Goal: Task Accomplishment & Management: Use online tool/utility

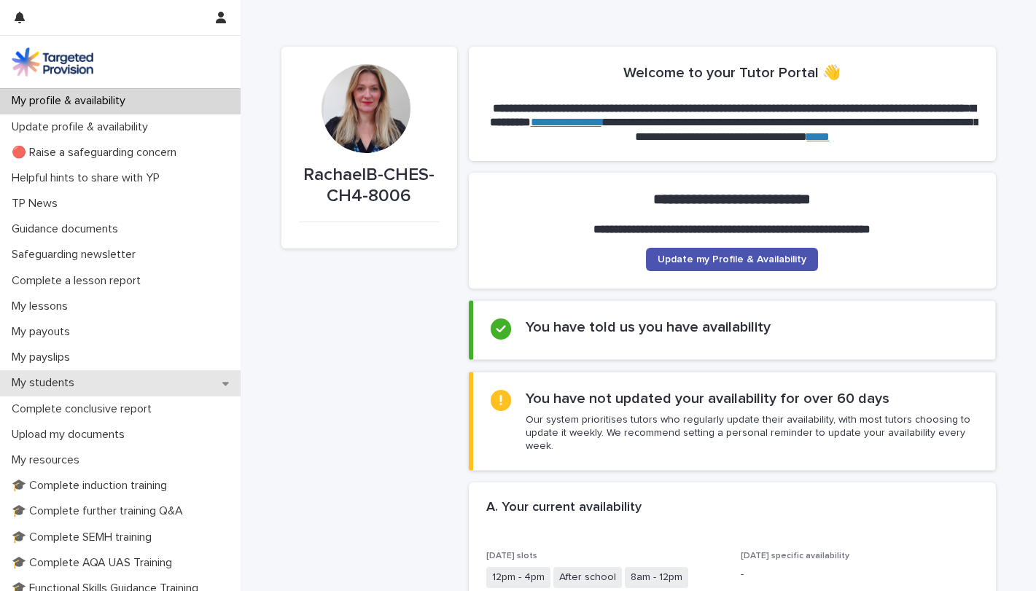
click at [222, 386] on icon at bounding box center [225, 383] width 7 height 10
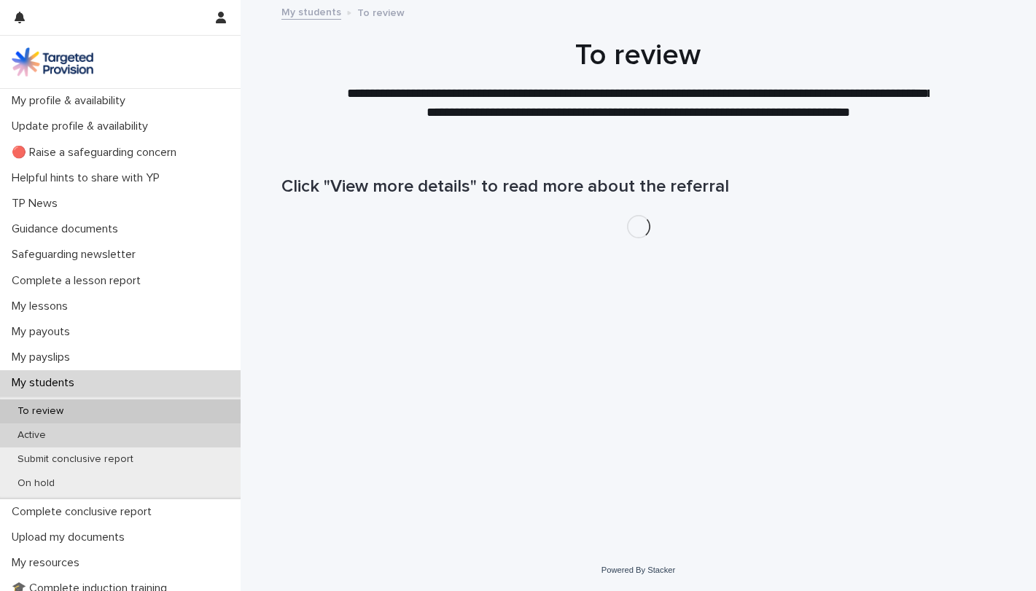
click at [55, 436] on p "Active" at bounding box center [32, 435] width 52 height 12
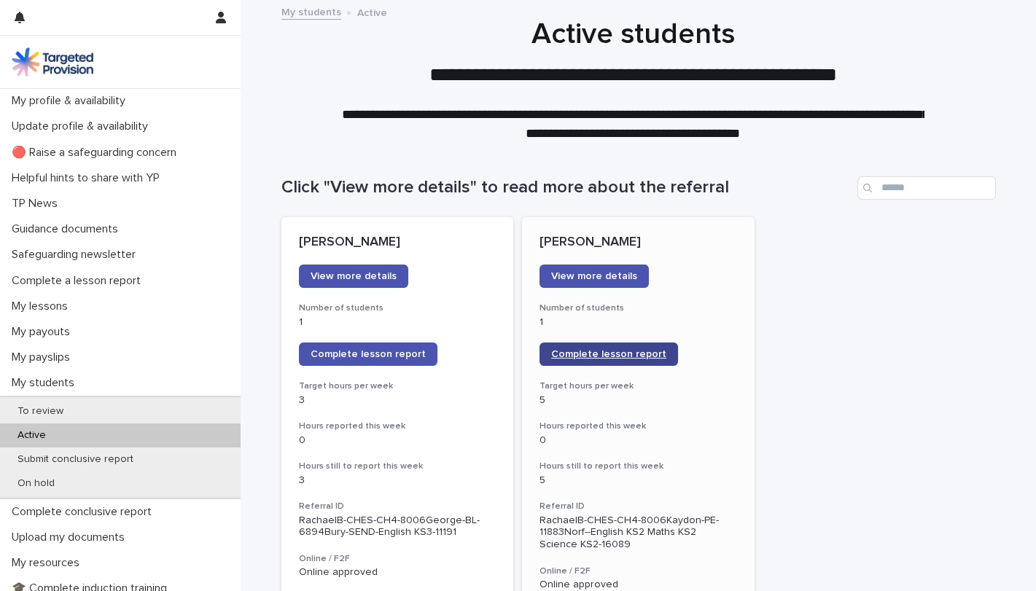
click at [588, 351] on span "Complete lesson report" at bounding box center [608, 354] width 115 height 10
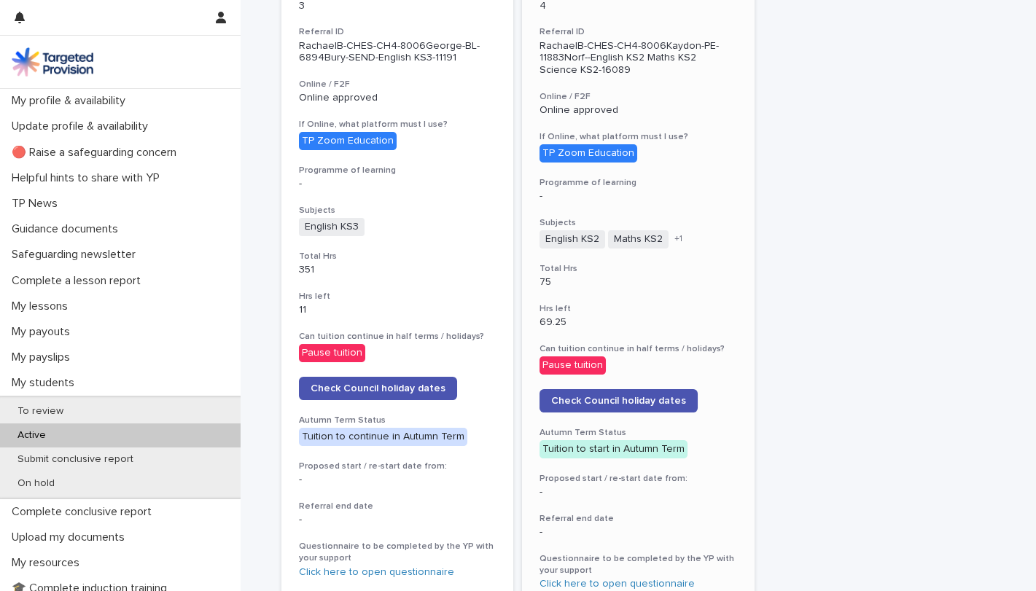
scroll to position [456, 0]
